Goal: Communication & Community: Answer question/provide support

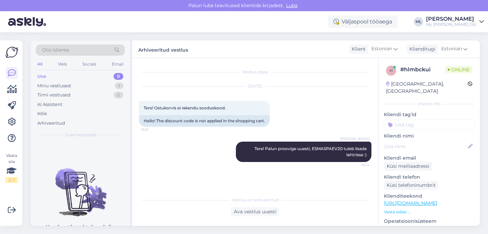
click at [37, 77] on div "Uus 0" at bounding box center [80, 76] width 89 height 9
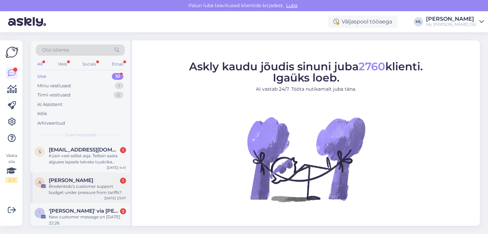
click at [68, 183] on div "Bredenkids’s customer support budget under pressure from tariffs?" at bounding box center [87, 189] width 77 height 12
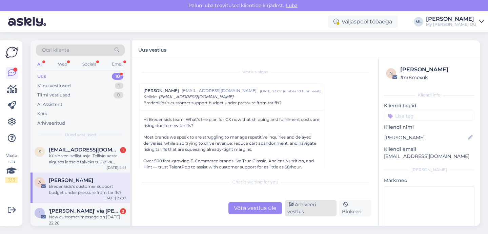
click at [315, 211] on div "Arhiveeri vestlus" at bounding box center [311, 208] width 52 height 16
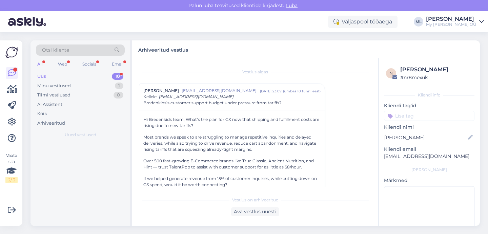
scroll to position [18, 0]
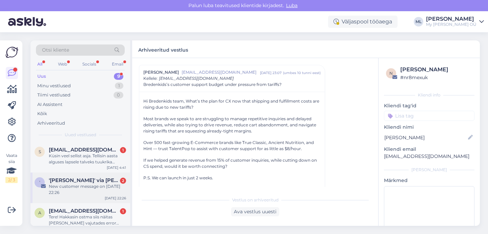
click at [67, 189] on div "New customer message on [DATE] 22:26" at bounding box center [87, 189] width 77 height 12
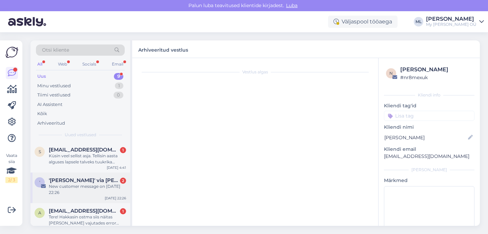
scroll to position [0, 0]
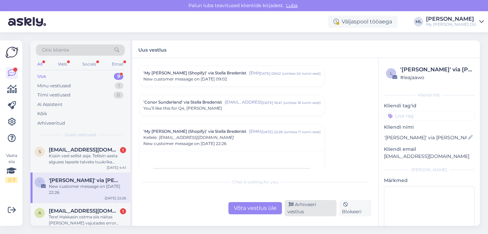
click at [304, 213] on div "Arhiveeri vestlus" at bounding box center [311, 208] width 52 height 16
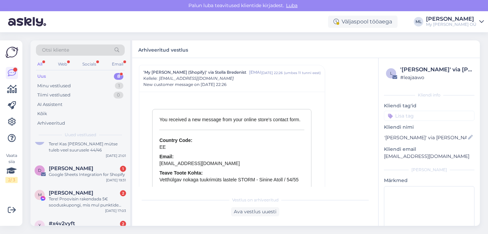
scroll to position [73, 0]
click at [73, 171] on span "[PERSON_NAME]" at bounding box center [71, 168] width 44 height 6
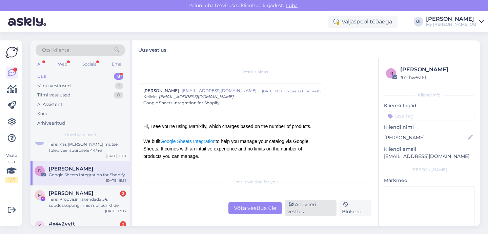
click at [297, 212] on div "Arhiveeri vestlus" at bounding box center [311, 208] width 52 height 16
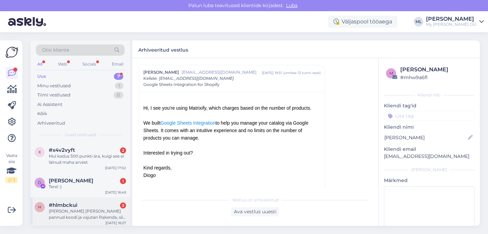
scroll to position [124, 0]
click at [72, 205] on span "#hlmbckui" at bounding box center [63, 203] width 28 height 6
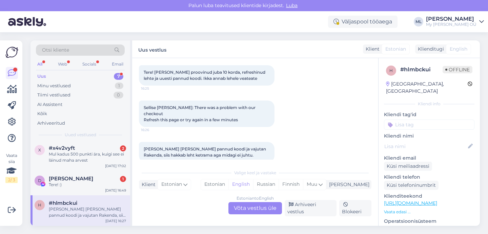
scroll to position [111, 0]
click at [257, 206] on div "Estonian to English Võta vestlus üle" at bounding box center [256, 208] width 54 height 12
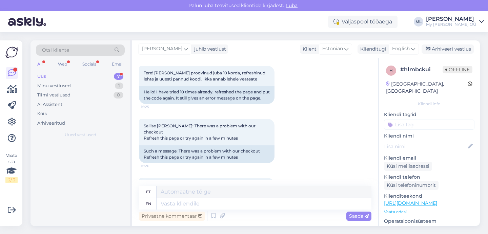
scroll to position [0, 0]
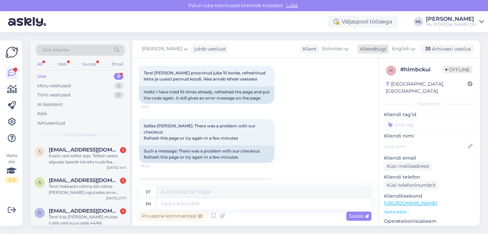
click at [402, 44] on div "English" at bounding box center [404, 48] width 31 height 11
type input "est"
click at [373, 81] on link "Estonian" at bounding box center [388, 79] width 75 height 11
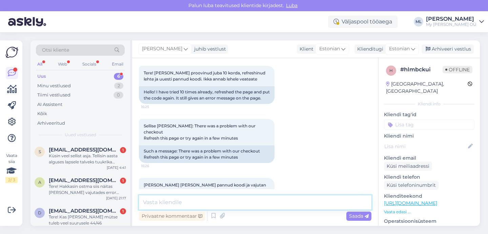
click at [189, 200] on textarea at bounding box center [255, 202] width 233 height 14
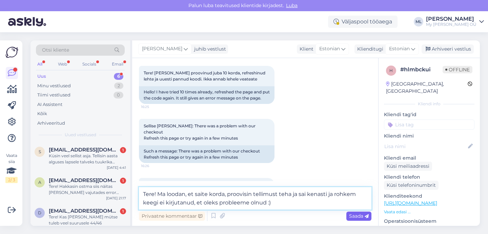
type textarea "Tere! Ma loodan, et saite korda, proovisin tellimust teha ja sai kenasti ja roh…"
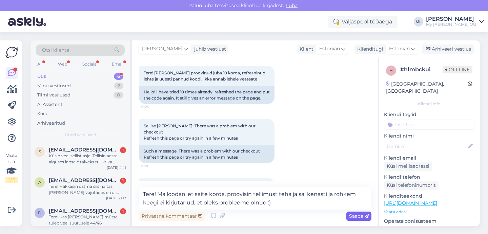
click at [353, 218] on span "Saada" at bounding box center [359, 216] width 20 height 6
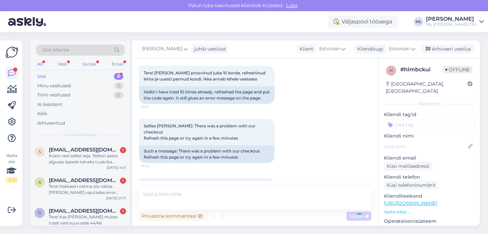
scroll to position [201, 0]
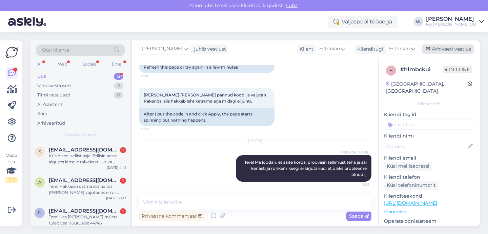
click at [441, 51] on div "Arhiveeri vestlus" at bounding box center [448, 48] width 52 height 9
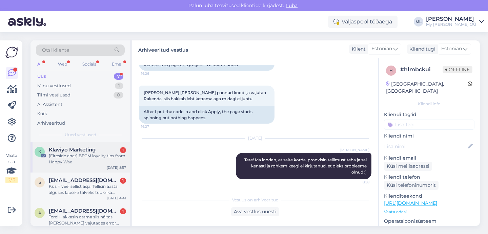
click at [87, 157] on div "[Fireside chat] BFCM loyalty tips from Happy Wax" at bounding box center [87, 159] width 77 height 12
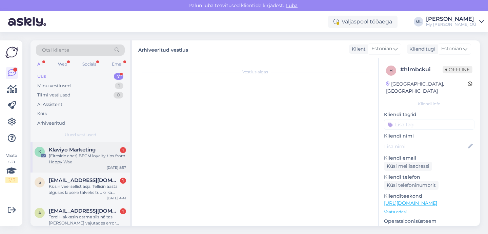
scroll to position [717, 0]
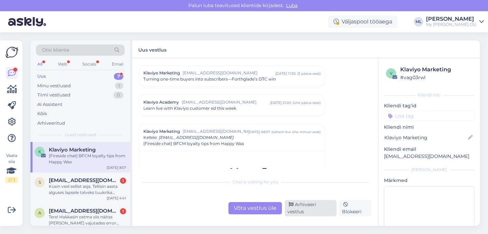
click at [302, 211] on div "Arhiveeri vestlus" at bounding box center [311, 208] width 52 height 16
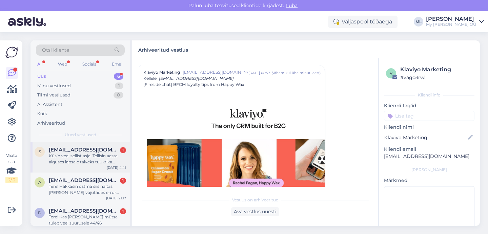
click at [84, 161] on div "Küsin veel sellist asja. Tellisin aasta alguses lapsele talveks tuukrika clavan…" at bounding box center [87, 159] width 77 height 12
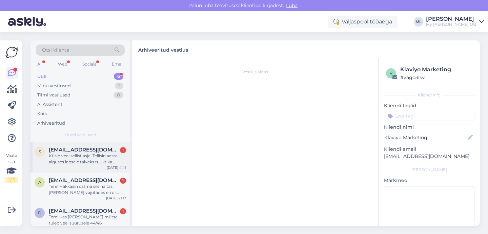
scroll to position [112, 0]
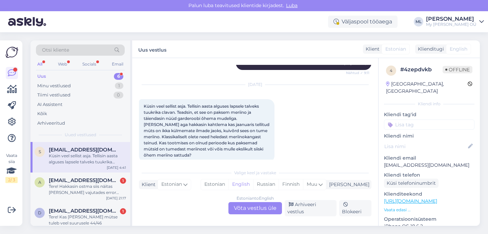
click at [253, 213] on div "Estonian to English Võta vestlus üle" at bounding box center [256, 208] width 54 height 12
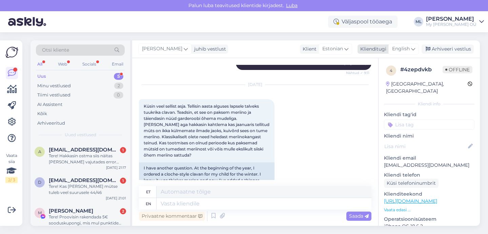
click at [410, 47] on span "English" at bounding box center [401, 48] width 18 height 7
type input "est"
click at [382, 77] on link "Estonian" at bounding box center [388, 79] width 75 height 11
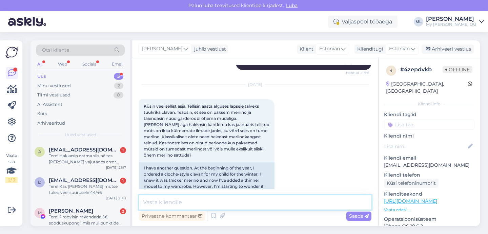
click at [154, 202] on textarea at bounding box center [255, 202] width 233 height 14
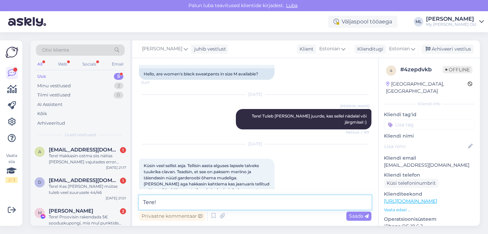
scroll to position [147, 0]
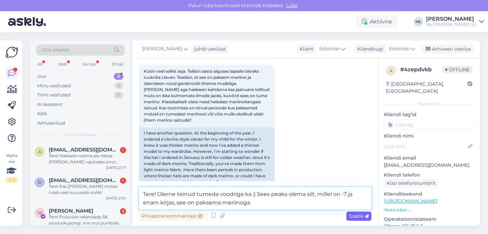
type textarea "Tere! Oleme teinud tumeda voodriga ka :) Sees peaks olema silt, millel on -7 ja…"
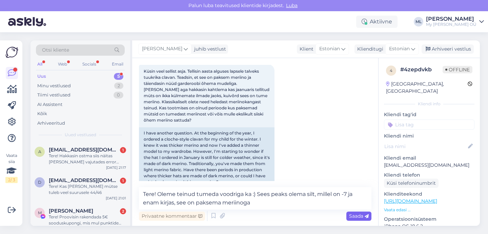
click at [356, 215] on span "Saada" at bounding box center [359, 216] width 20 height 6
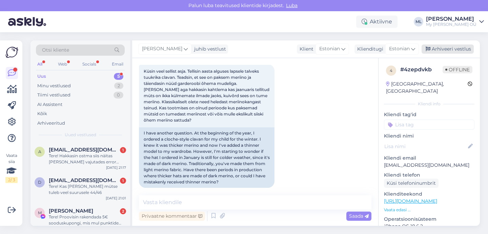
click at [431, 48] on div "Arhiveeri vestlus" at bounding box center [448, 48] width 52 height 9
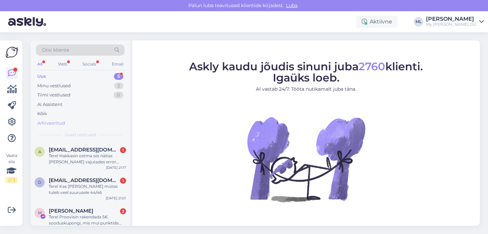
click at [47, 124] on div "Arhiveeritud" at bounding box center [51, 123] width 28 height 7
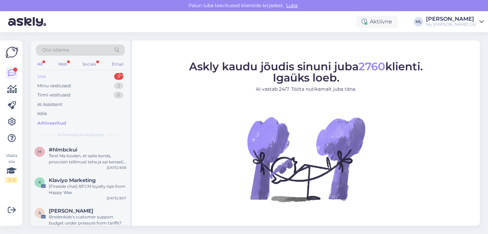
click at [41, 78] on div "Uus" at bounding box center [41, 76] width 8 height 7
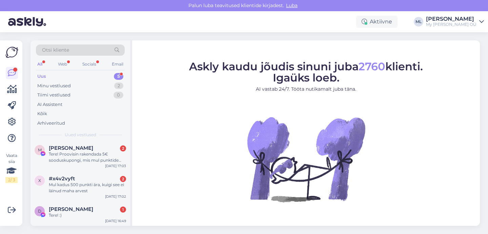
scroll to position [62, 0]
click at [46, 87] on div "Minu vestlused" at bounding box center [54, 85] width 34 height 7
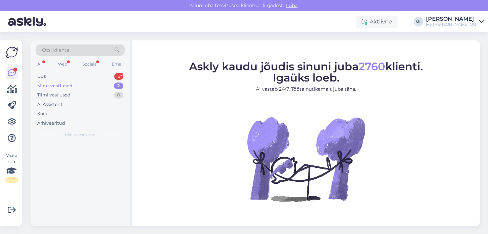
scroll to position [0, 0]
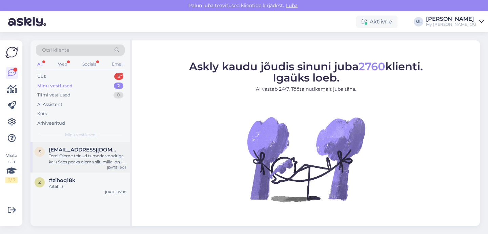
click at [77, 159] on div "Tere! Oleme teinud tumeda voodriga ka :) Sees peaks olema silt, millel on -7 ja…" at bounding box center [87, 159] width 77 height 12
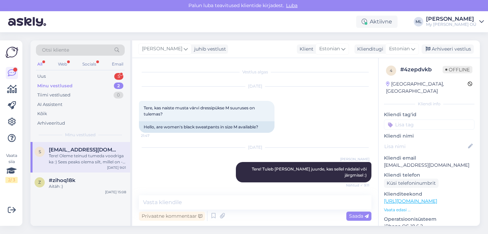
scroll to position [182, 0]
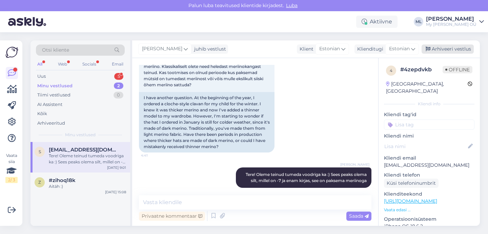
click at [447, 51] on div "Arhiveeri vestlus" at bounding box center [448, 48] width 52 height 9
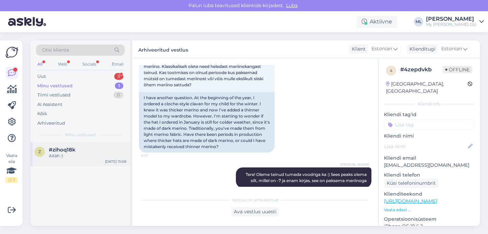
click at [76, 155] on div "Aitäh :)" at bounding box center [87, 156] width 77 height 6
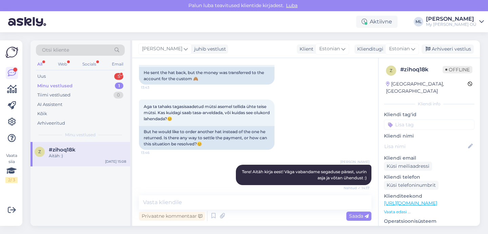
scroll to position [223, 0]
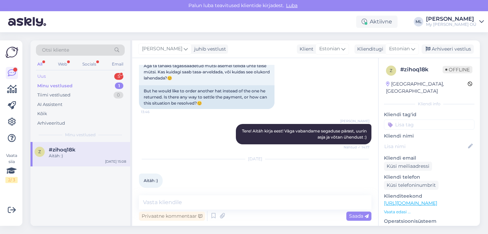
click at [54, 80] on div "Uus 5" at bounding box center [80, 76] width 89 height 9
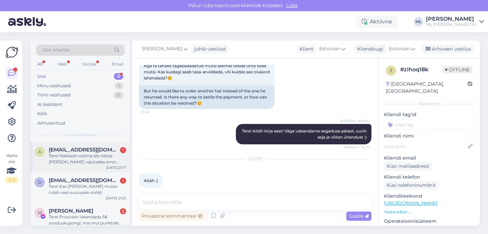
click at [74, 162] on div "Tere! Hakkasin ostma siis näitas [PERSON_NAME] vajutades error ning uuesti laad…" at bounding box center [87, 159] width 77 height 12
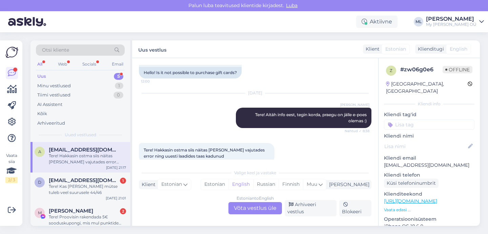
scroll to position [55, 0]
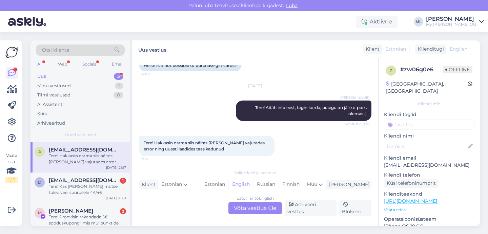
click at [257, 211] on div "Estonian to English Võta vestlus üle" at bounding box center [256, 208] width 54 height 12
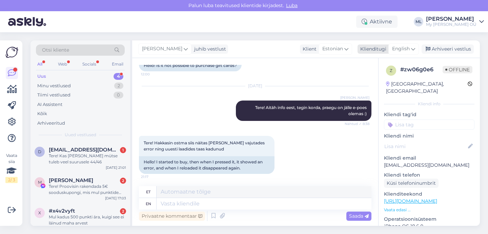
click at [411, 48] on div "English" at bounding box center [404, 48] width 31 height 11
type input "est"
click at [371, 80] on link "Estonian" at bounding box center [388, 79] width 75 height 11
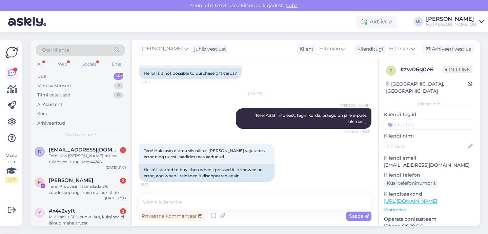
scroll to position [47, 0]
click at [224, 205] on textarea at bounding box center [255, 202] width 233 height 14
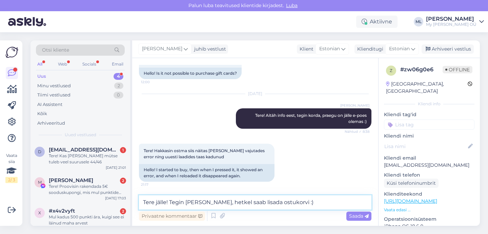
click at [214, 202] on textarea "Tere jälle! Tegin [PERSON_NAME], hetkel saab lisada ostukorvi :)" at bounding box center [255, 202] width 233 height 14
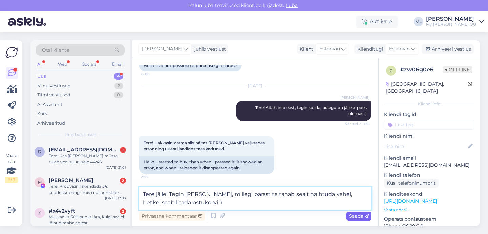
type textarea "Tere jälle! Tegin [PERSON_NAME], millegi pärast ta tahab sealt haihtuda vahel, …"
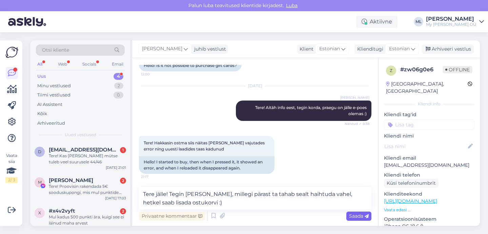
click at [349, 216] on span "Saada" at bounding box center [359, 216] width 20 height 6
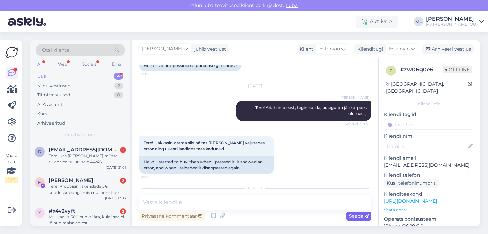
scroll to position [97, 0]
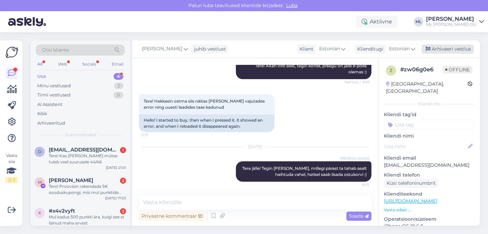
click at [433, 51] on div "Arhiveeri vestlus" at bounding box center [448, 48] width 52 height 9
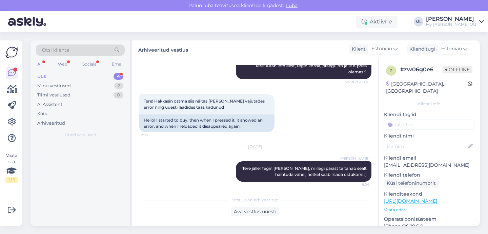
scroll to position [99, 0]
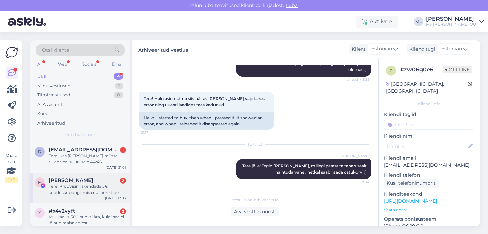
click at [77, 184] on div "Tere! Proovisin rakendada 5€ sooduskupongi, mis mul punktide arvelt kogunenud o…" at bounding box center [87, 189] width 77 height 12
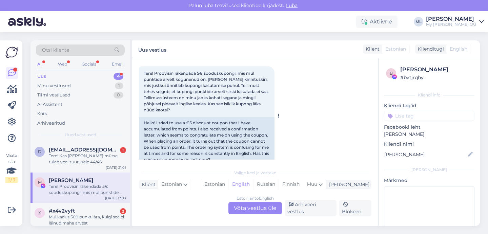
scroll to position [323, 0]
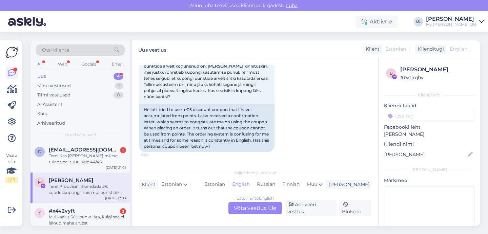
click at [250, 207] on div "Estonian to English Võta vestlus üle" at bounding box center [256, 208] width 54 height 12
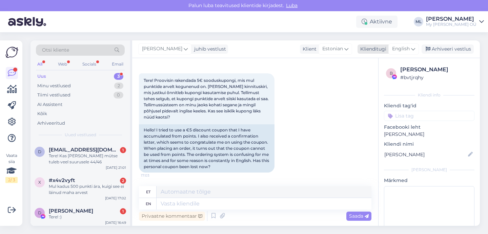
click at [399, 49] on span "English" at bounding box center [401, 48] width 18 height 7
click at [369, 76] on link "Estonian" at bounding box center [388, 79] width 75 height 11
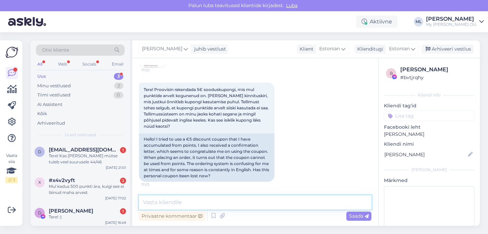
click at [199, 200] on textarea at bounding box center [255, 202] width 233 height 14
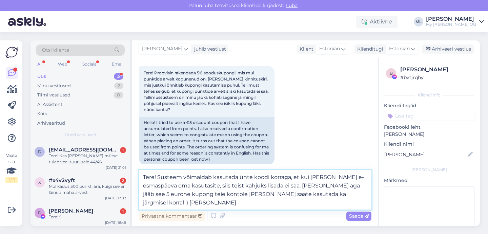
scroll to position [371, 0]
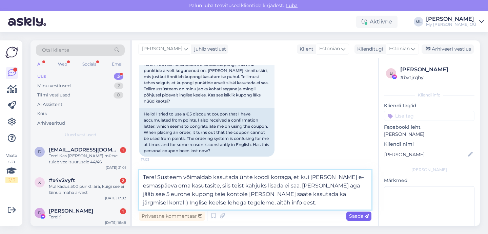
type textarea "Tere! Süsteem võimaldab kasutada ühte koodi korraga, et kui [PERSON_NAME] e-esm…"
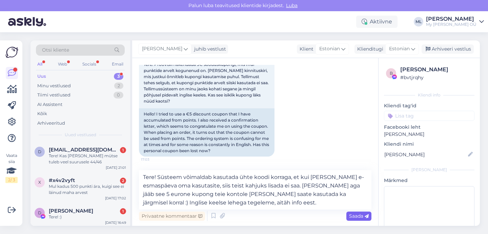
click at [351, 215] on span "Saada" at bounding box center [359, 216] width 20 height 6
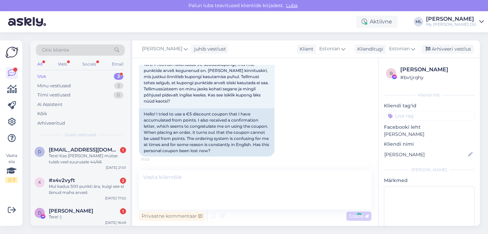
scroll to position [414, 0]
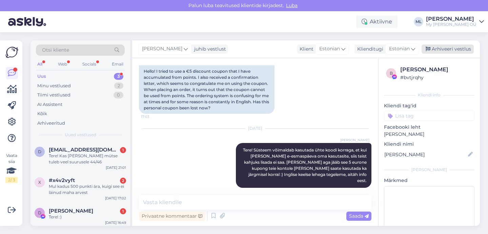
click at [439, 47] on div "Arhiveeri vestlus" at bounding box center [448, 48] width 52 height 9
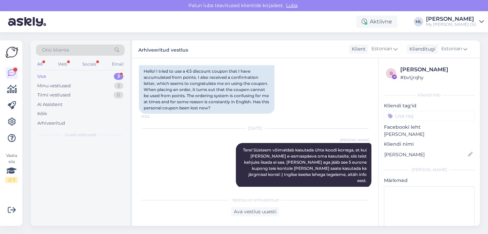
scroll to position [416, 0]
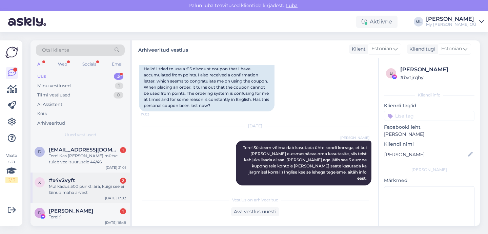
click at [81, 185] on div "Mul kadus 500 punkti ära, kuigi see ei läinud maha arvest" at bounding box center [87, 189] width 77 height 12
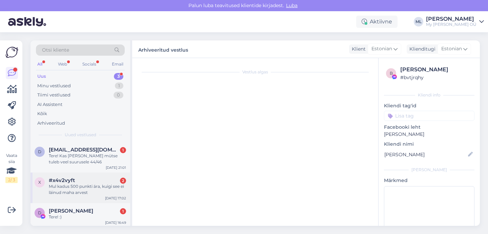
scroll to position [284, 0]
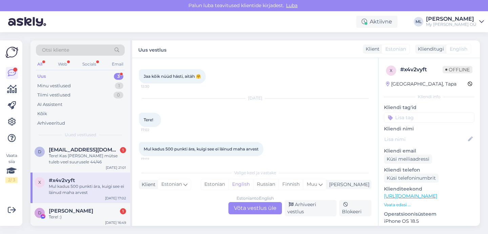
click at [250, 211] on div "Estonian to English Võta vestlus üle" at bounding box center [256, 208] width 54 height 12
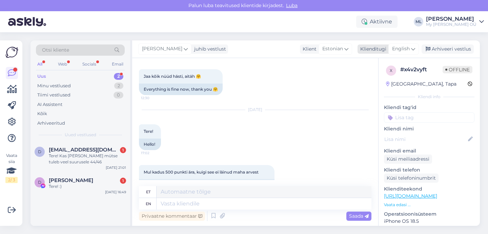
click at [408, 46] on span "English" at bounding box center [401, 48] width 18 height 7
click at [372, 78] on link "Estonian" at bounding box center [388, 79] width 75 height 11
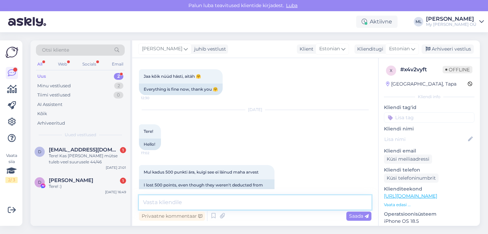
click at [190, 201] on textarea at bounding box center [255, 202] width 233 height 14
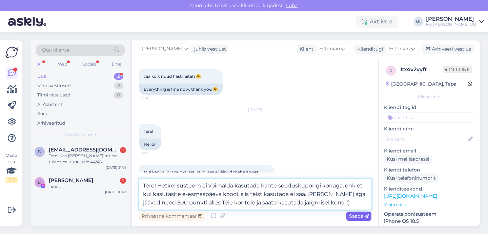
type textarea "Tere! Hetkel süsteem ei võimalda kasutada kahte sooduskupongi korraga, ehk et k…"
click at [362, 216] on span "Saada" at bounding box center [359, 216] width 20 height 6
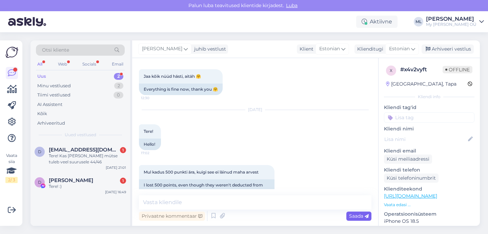
scroll to position [408, 0]
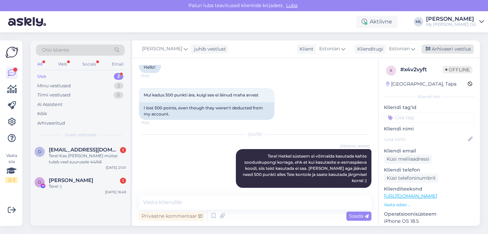
click at [442, 49] on div "Arhiveeri vestlus" at bounding box center [448, 48] width 52 height 9
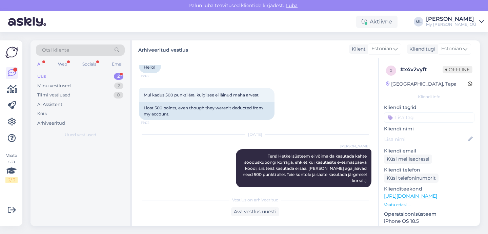
scroll to position [410, 0]
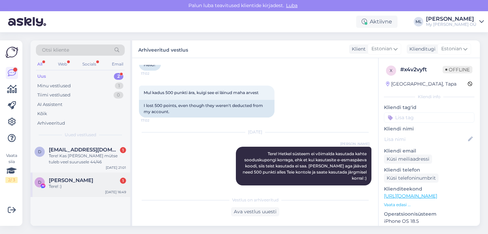
click at [67, 185] on div "Tere! :)" at bounding box center [87, 186] width 77 height 6
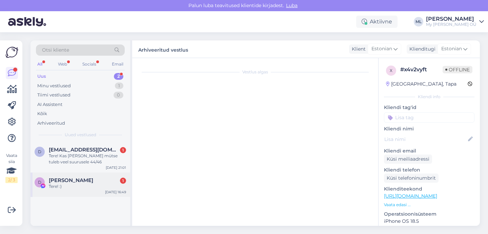
scroll to position [0, 0]
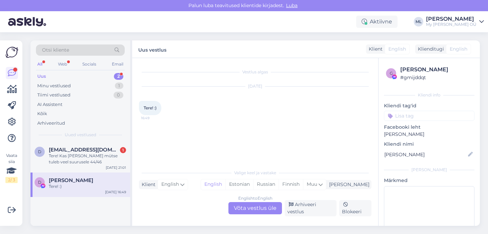
click at [240, 213] on div "English to English Võta vestlus üle" at bounding box center [256, 208] width 54 height 12
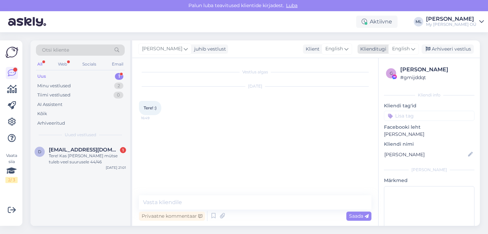
click at [396, 51] on span "English" at bounding box center [401, 48] width 18 height 7
click at [368, 77] on link "Estonian" at bounding box center [388, 79] width 75 height 11
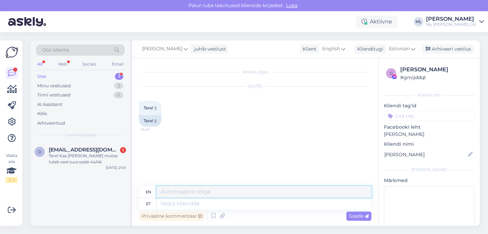
click at [175, 195] on textarea at bounding box center [264, 192] width 215 height 12
click at [342, 50] on icon at bounding box center [343, 48] width 4 height 7
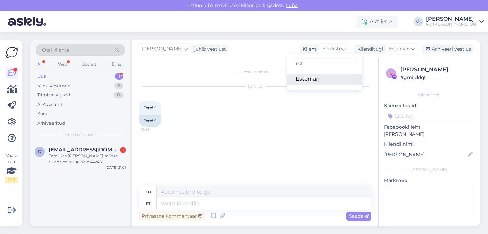
type input "est"
click at [315, 79] on link "Estonian" at bounding box center [325, 79] width 75 height 11
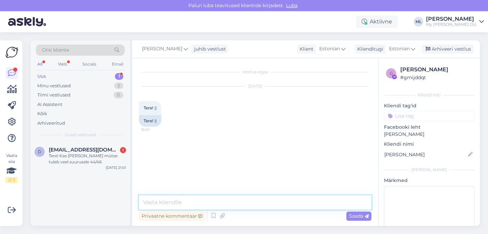
click at [153, 200] on textarea at bounding box center [255, 202] width 233 height 14
click at [191, 202] on textarea "Tere! Kuidas saab abiks olla? :)" at bounding box center [255, 202] width 233 height 14
type textarea "Tere! Kuidas saan abiks olla? :)"
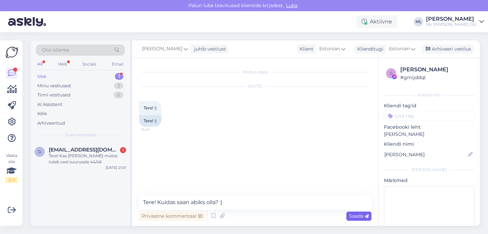
click at [350, 216] on span "Saada" at bounding box center [359, 216] width 20 height 6
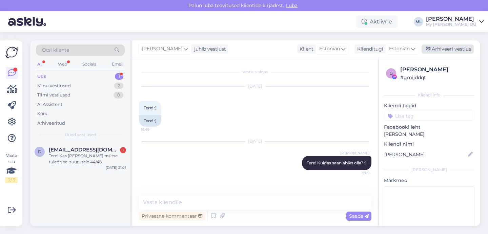
click at [437, 51] on div "Arhiveeri vestlus" at bounding box center [448, 48] width 52 height 9
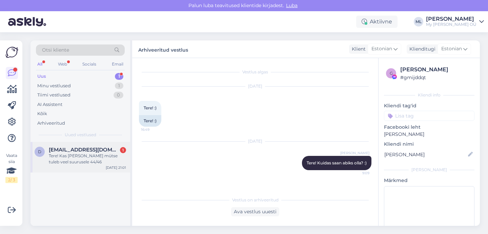
click at [80, 153] on div "Tere! Kas [PERSON_NAME] mütse tuleb veel suurusele 44/46" at bounding box center [87, 159] width 77 height 12
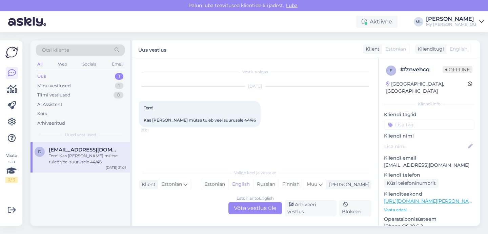
click at [254, 212] on div "Estonian to English Võta vestlus üle" at bounding box center [256, 208] width 54 height 12
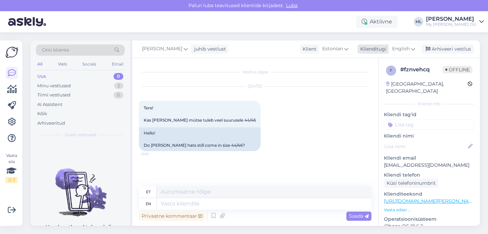
click at [409, 50] on span "English" at bounding box center [401, 48] width 18 height 7
click at [375, 84] on link "Estonian" at bounding box center [388, 79] width 75 height 11
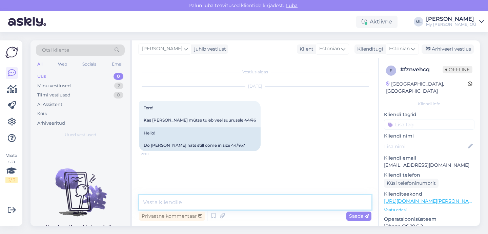
click at [188, 199] on textarea at bounding box center [255, 202] width 233 height 14
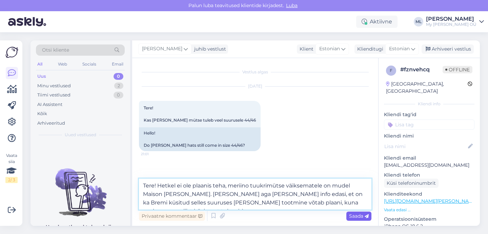
type textarea "Tere! Hetkel ei ole plaanis teha, meriino tuukrimütse väiksematele on mudel Mai…"
click at [357, 216] on span "Saada" at bounding box center [359, 216] width 20 height 6
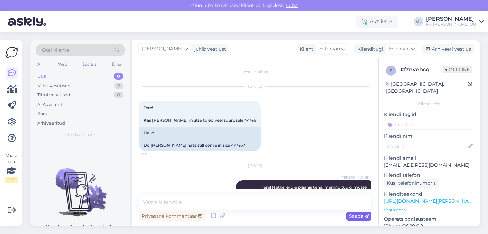
scroll to position [37, 0]
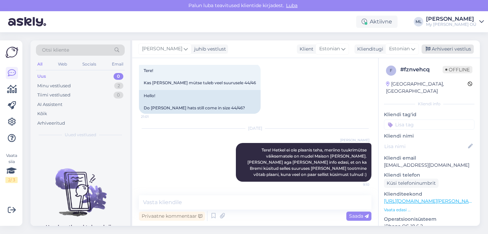
click at [441, 49] on div "Arhiveeri vestlus" at bounding box center [448, 48] width 52 height 9
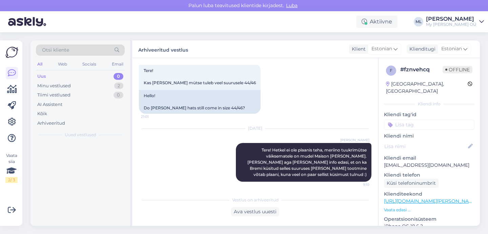
scroll to position [40, 0]
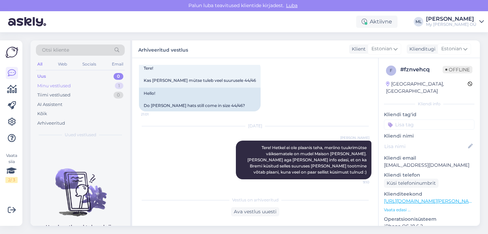
click at [76, 83] on div "Minu vestlused 1" at bounding box center [80, 85] width 89 height 9
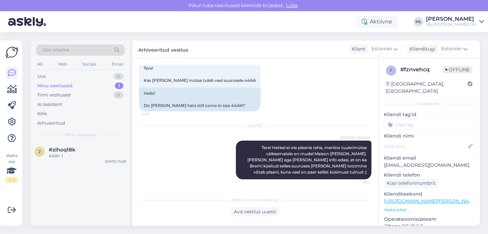
click at [79, 88] on div "Minu vestlused 1" at bounding box center [80, 85] width 89 height 9
click at [64, 147] on span "#zihoq18k" at bounding box center [62, 149] width 27 height 6
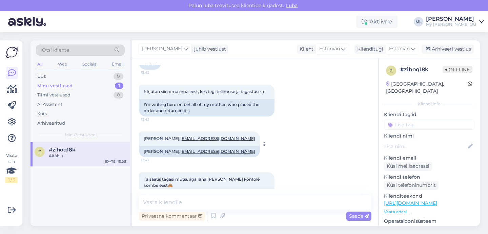
scroll to position [56, 0]
click at [213, 154] on div "[PERSON_NAME], [EMAIL_ADDRESS][DOMAIN_NAME]" at bounding box center [199, 152] width 121 height 12
click at [213, 154] on link "[EMAIL_ADDRESS][DOMAIN_NAME]" at bounding box center [217, 151] width 75 height 5
drag, startPoint x: 215, startPoint y: 139, endPoint x: 166, endPoint y: 139, distance: 48.1
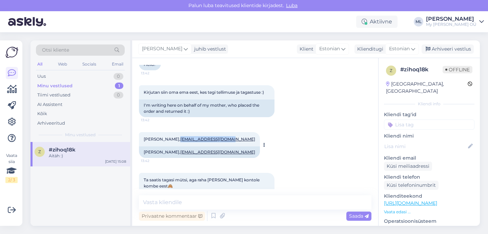
click at [166, 139] on div "[PERSON_NAME], [EMAIL_ADDRESS][DOMAIN_NAME] 13:42" at bounding box center [199, 139] width 121 height 14
copy link "[EMAIL_ADDRESS][DOMAIN_NAME]"
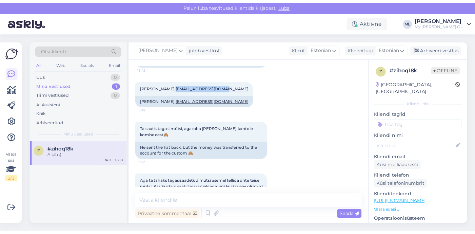
scroll to position [106, 0]
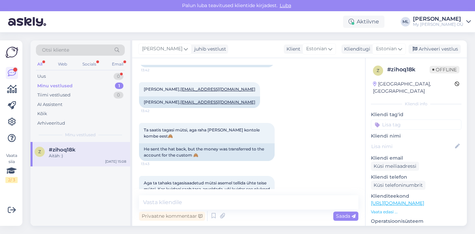
click at [70, 151] on span "#zihoq18k" at bounding box center [62, 149] width 27 height 6
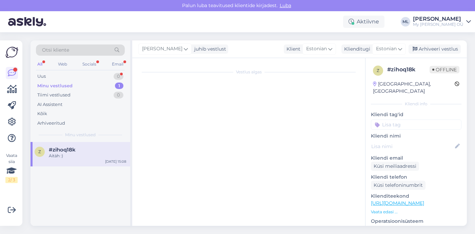
scroll to position [0, 0]
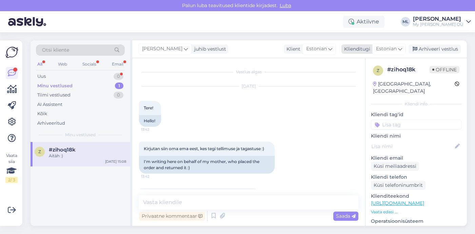
click at [391, 47] on span "Estonian" at bounding box center [386, 48] width 21 height 7
click at [359, 79] on link "Estonian" at bounding box center [373, 79] width 75 height 11
click at [188, 200] on textarea at bounding box center [248, 202] width 219 height 14
type textarea "K"
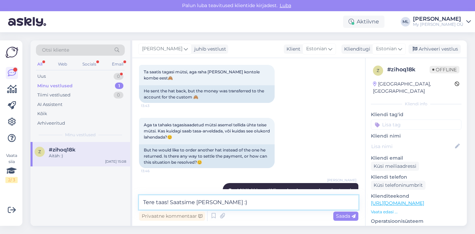
scroll to position [189, 0]
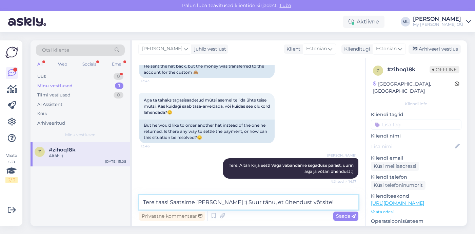
click at [326, 202] on textarea "Tere taas! Saatsime [PERSON_NAME] :) Suur tänu, et ühendust võtsite!" at bounding box center [248, 202] width 219 height 14
click at [324, 199] on textarea "Tere taas! Saatsime [PERSON_NAME] :) Suur tänu, et ühendust võtsite!" at bounding box center [248, 202] width 219 height 14
type textarea "Tere taas! Saatsime [PERSON_NAME] :) Suur tänu, et ühendust võtsite! ❤️"
click at [343, 217] on span "Saada" at bounding box center [346, 216] width 20 height 6
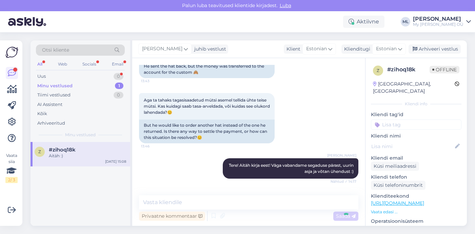
scroll to position [273, 0]
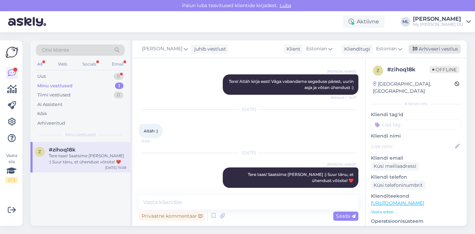
click at [431, 50] on div "Arhiveeri vestlus" at bounding box center [435, 48] width 52 height 9
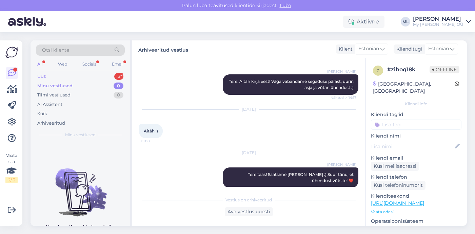
click at [84, 77] on div "Uus 3" at bounding box center [80, 76] width 89 height 9
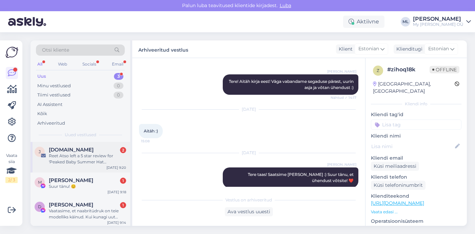
click at [79, 155] on div "Reet Atso left a 5 star review for 'Peaked Baby Summer Hat [PERSON_NAME]'" at bounding box center [87, 159] width 77 height 12
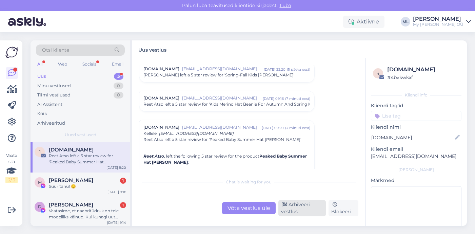
click at [305, 210] on div "Arhiveeri vestlus" at bounding box center [302, 208] width 48 height 16
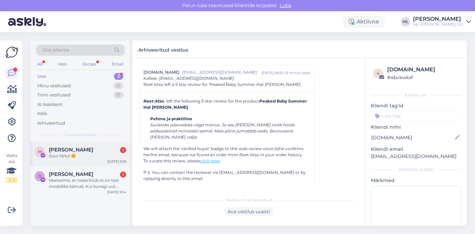
click at [84, 159] on div "M Maaja Laast 1 Suur tänu! 😊 [DATE] 9:18" at bounding box center [81, 154] width 100 height 24
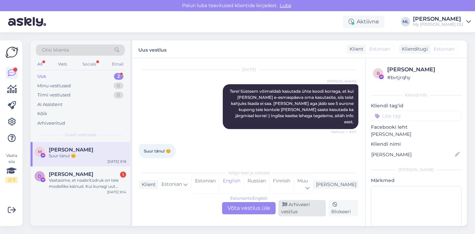
click at [295, 210] on div "Arhiveeri vestlus" at bounding box center [302, 208] width 48 height 16
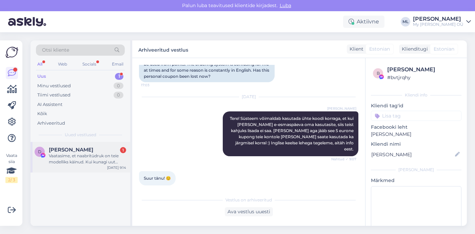
click at [79, 158] on div "Vaatasime, et naabritüdruk on teie modelliks käinud. Kui kunagi uut modelli ots…" at bounding box center [87, 159] width 77 height 12
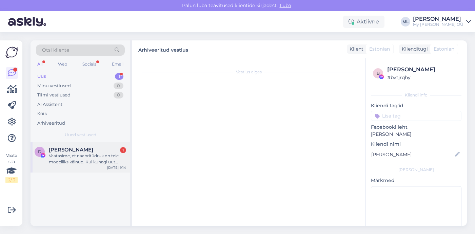
scroll to position [59, 0]
